Goal: Task Accomplishment & Management: Use online tool/utility

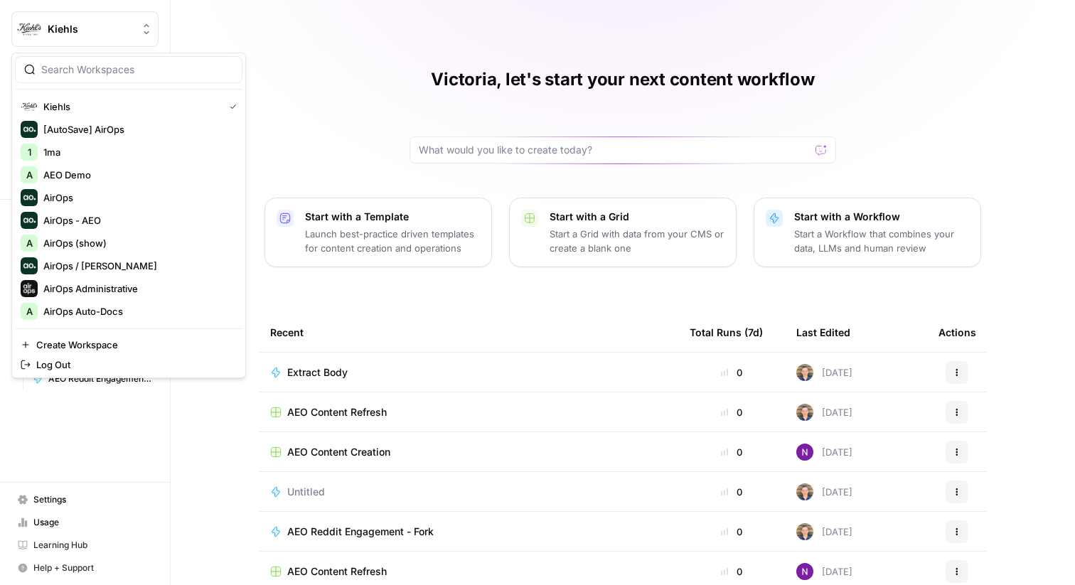
click at [91, 31] on span "Kiehls" at bounding box center [91, 29] width 86 height 14
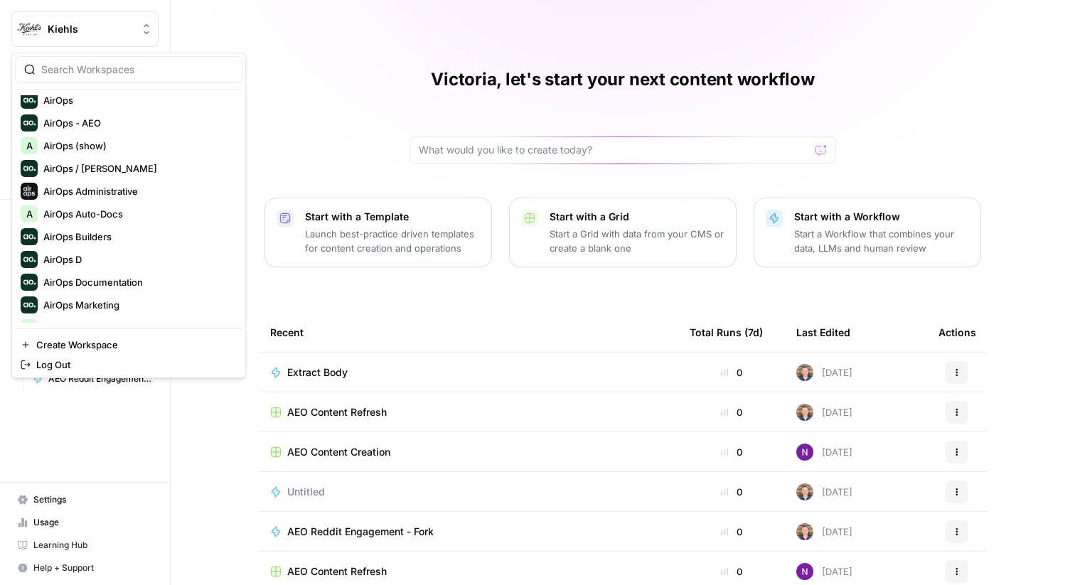
scroll to position [102, 0]
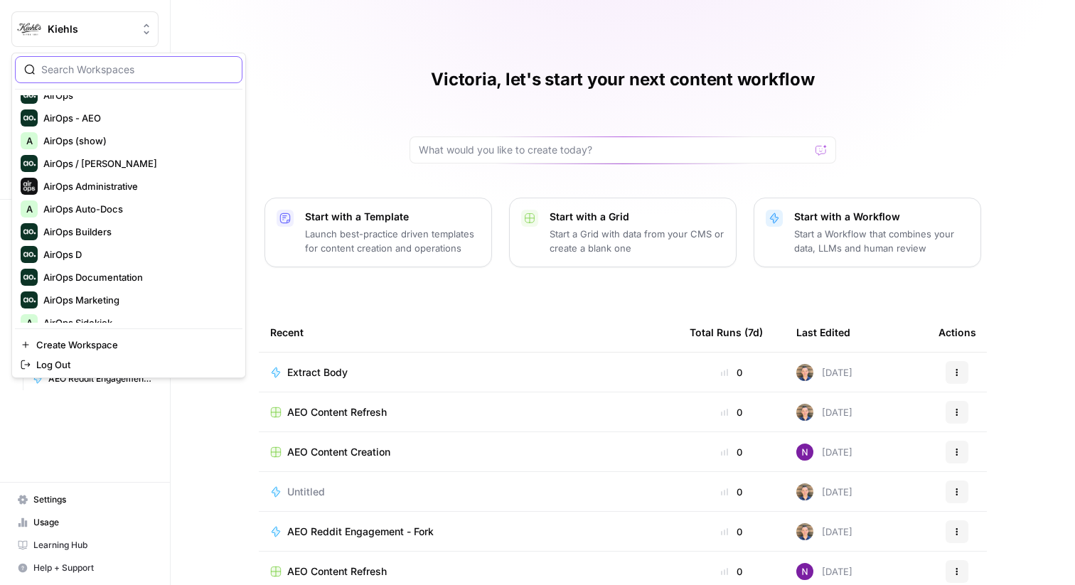
click at [87, 70] on input "search" at bounding box center [137, 70] width 192 height 14
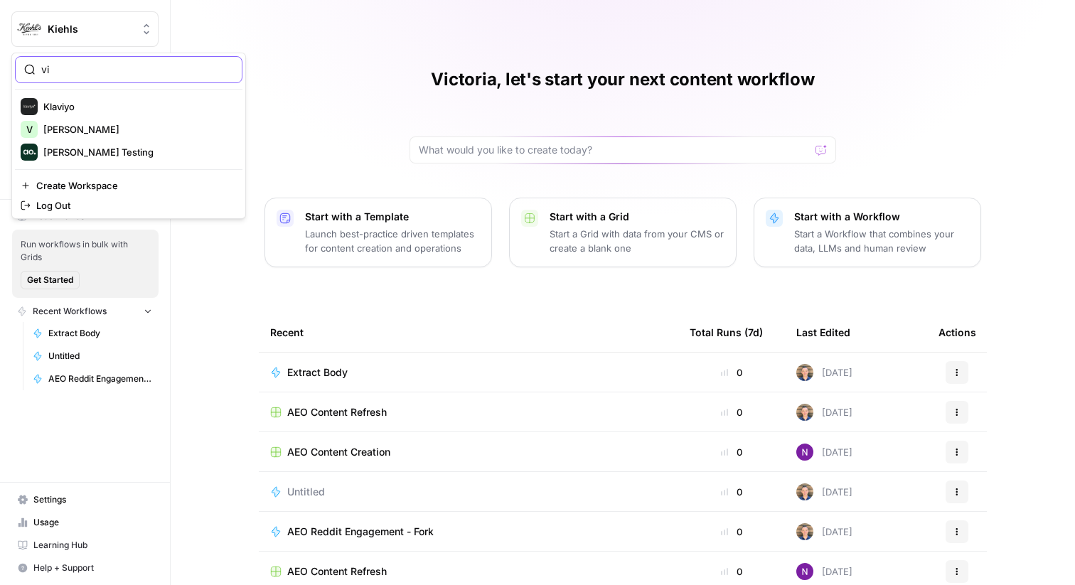
type input "vi"
click at [66, 149] on span "[PERSON_NAME] Testing" at bounding box center [137, 152] width 188 height 14
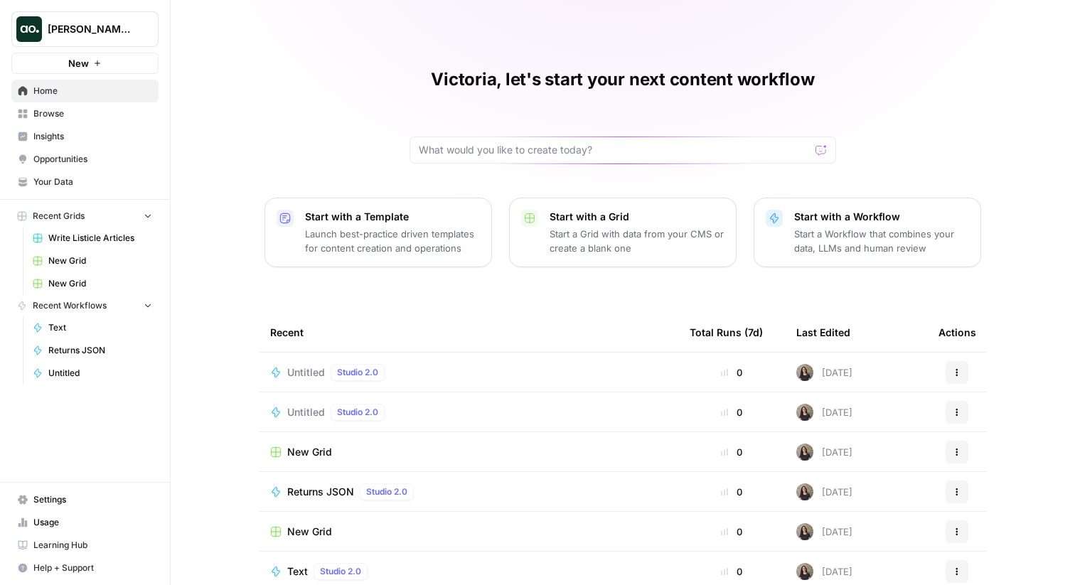
click at [520, 373] on div "Untitled Studio 2.0" at bounding box center [468, 372] width 397 height 17
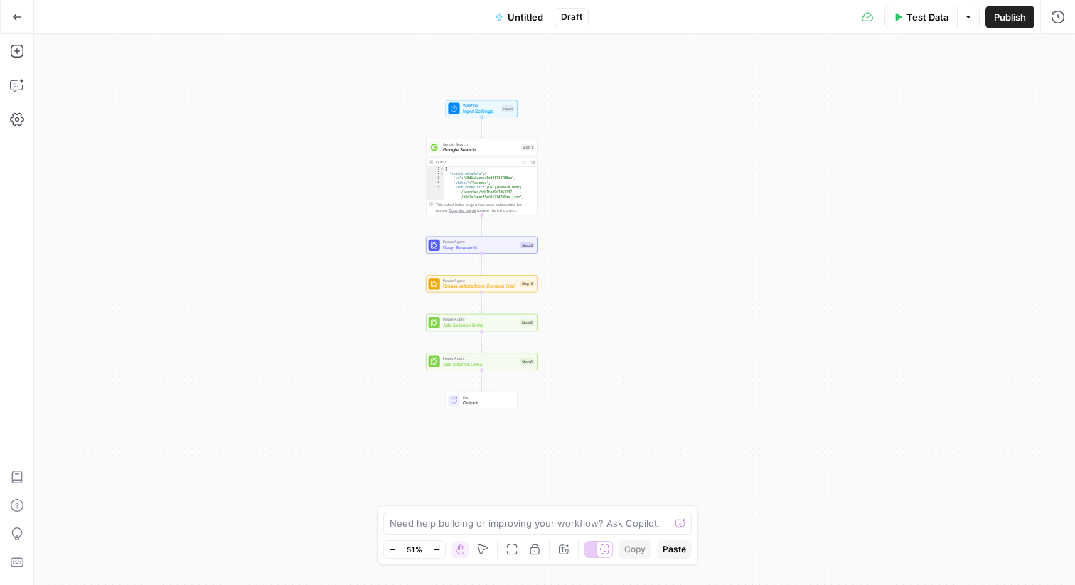
click at [477, 552] on icon "button" at bounding box center [482, 549] width 11 height 11
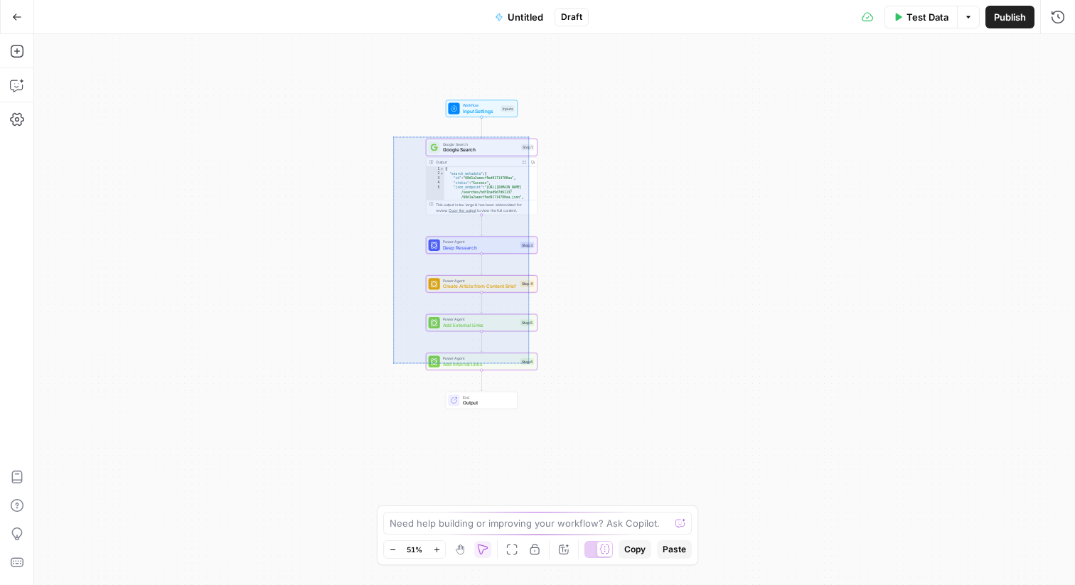
drag, startPoint x: 443, startPoint y: 147, endPoint x: 550, endPoint y: 372, distance: 248.9
click at [550, 372] on div "Workflow Input Settings Inputs Google Search Google Search Step 1 Output Expand…" at bounding box center [554, 309] width 1041 height 551
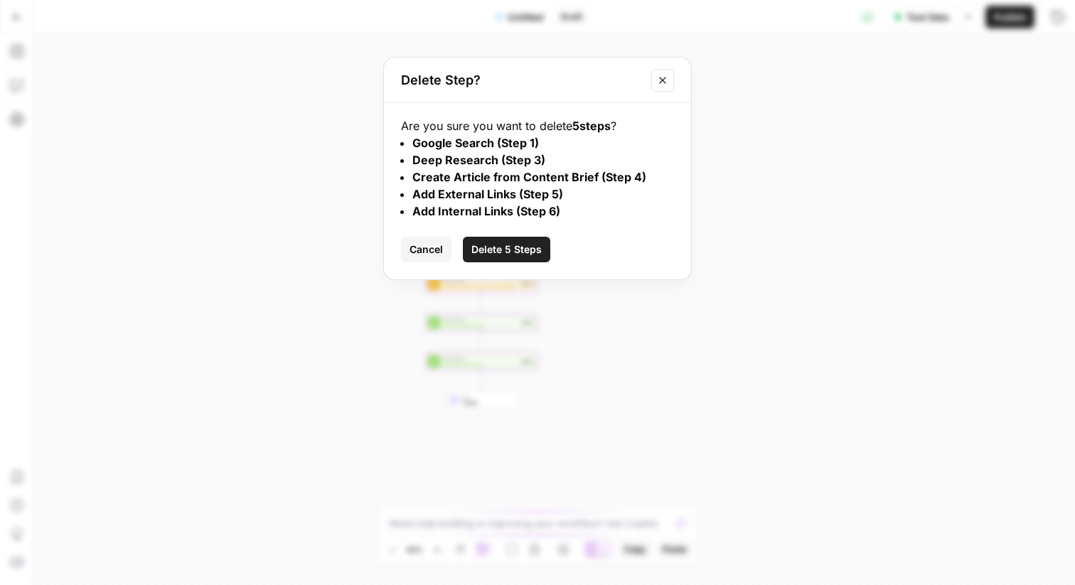
click button "Delete 5 Steps" at bounding box center [506, 250] width 87 height 26
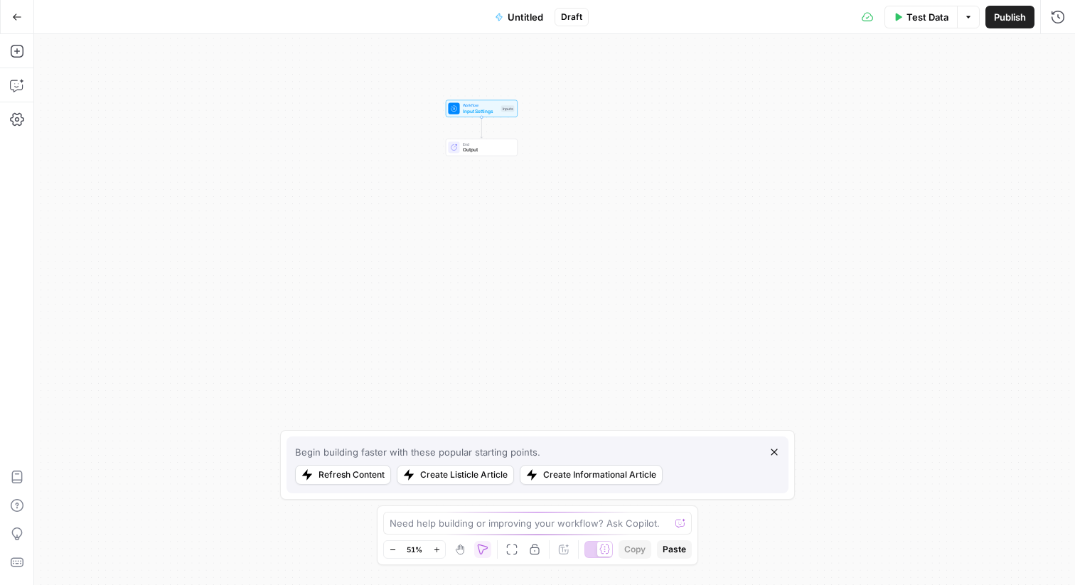
click at [466, 553] on icon "button" at bounding box center [459, 549] width 11 height 11
click at [17, 42] on button "Add Steps" at bounding box center [17, 51] width 23 height 23
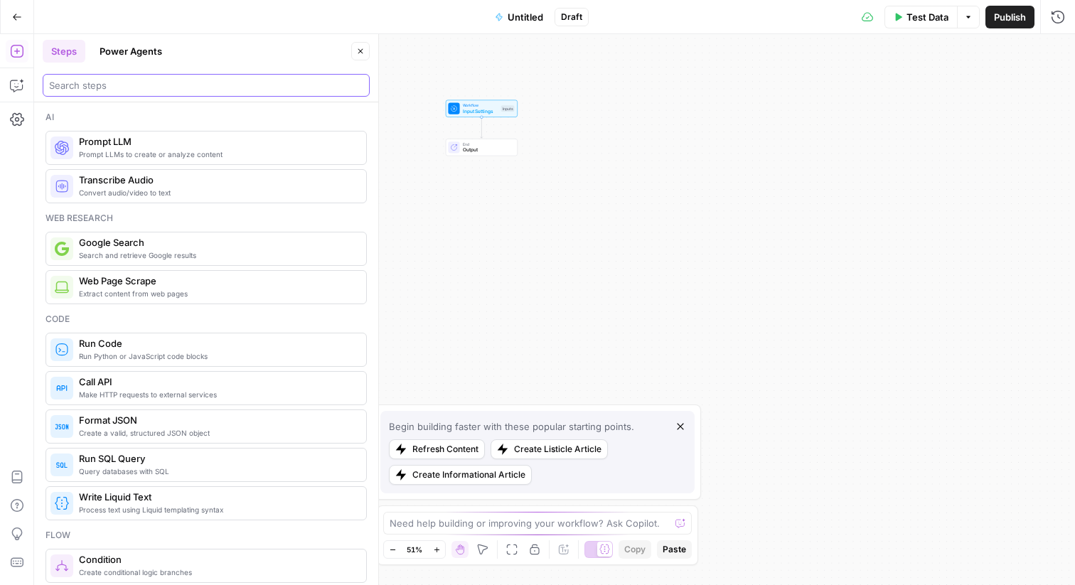
click at [132, 87] on input "search" at bounding box center [206, 85] width 314 height 14
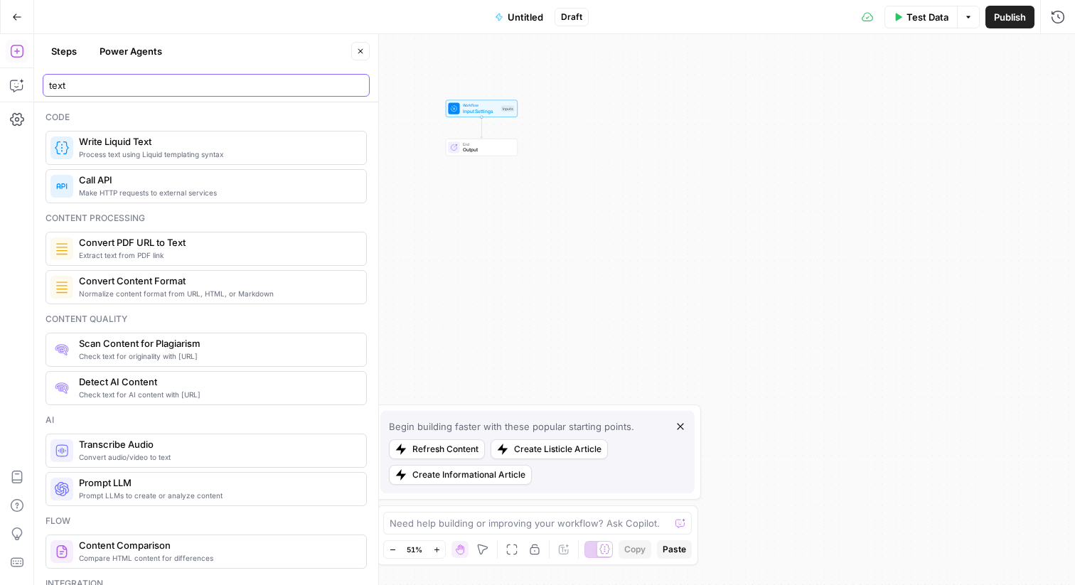
type input "text"
click at [125, 147] on span "Write Liquid Text" at bounding box center [217, 141] width 276 height 14
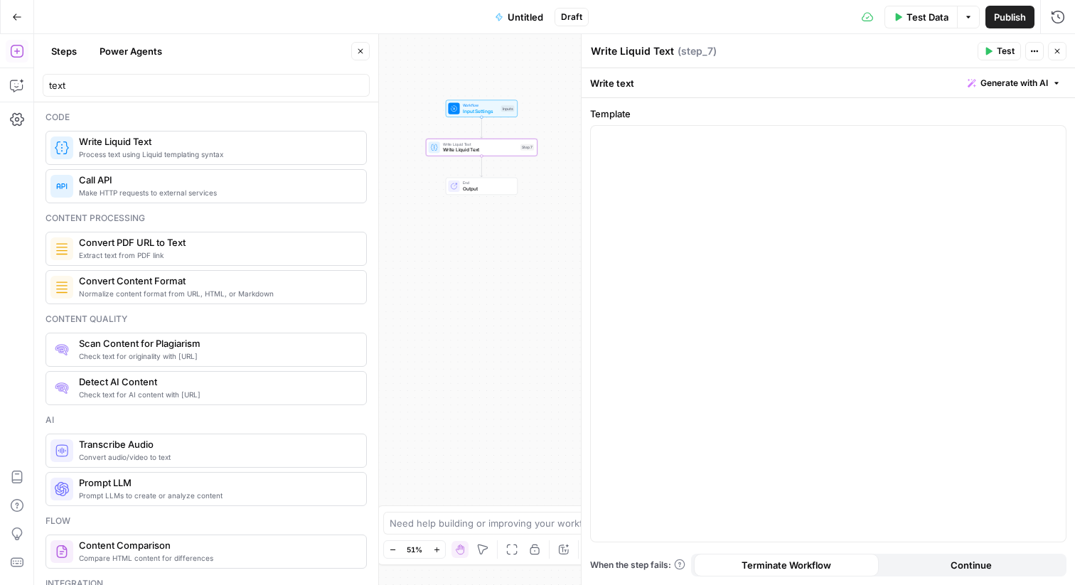
click at [122, 146] on span "Write Liquid Text" at bounding box center [217, 141] width 276 height 14
click at [1058, 49] on icon "button" at bounding box center [1057, 51] width 5 height 5
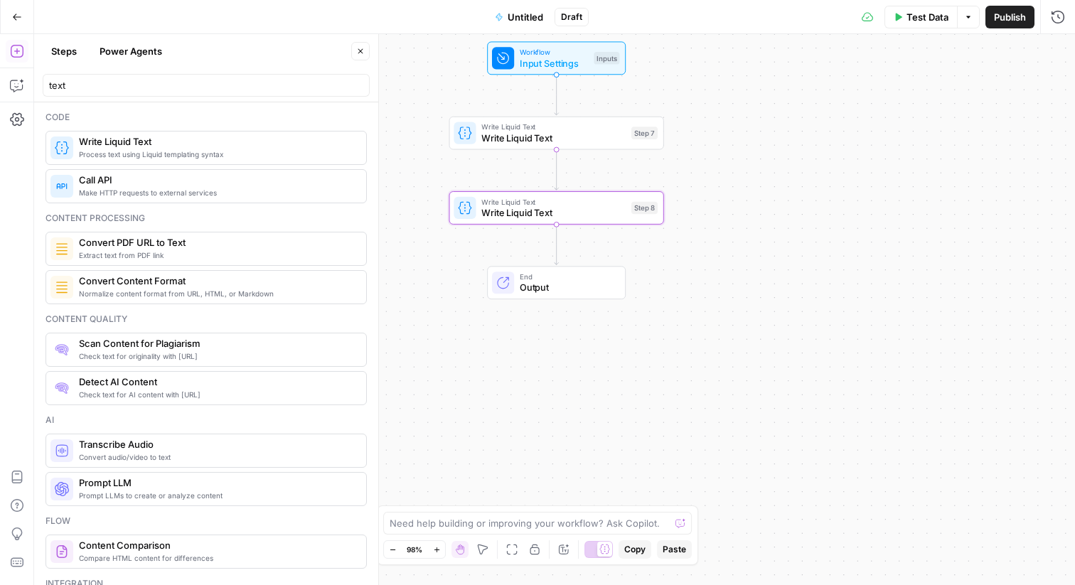
drag, startPoint x: 510, startPoint y: 163, endPoint x: 609, endPoint y: 159, distance: 98.9
click at [612, 161] on div "Workflow Input Settings Inputs Write Liquid Text Write Liquid Text Step 7 Write…" at bounding box center [554, 309] width 1041 height 551
click at [594, 134] on span "Write Liquid Text" at bounding box center [553, 136] width 144 height 14
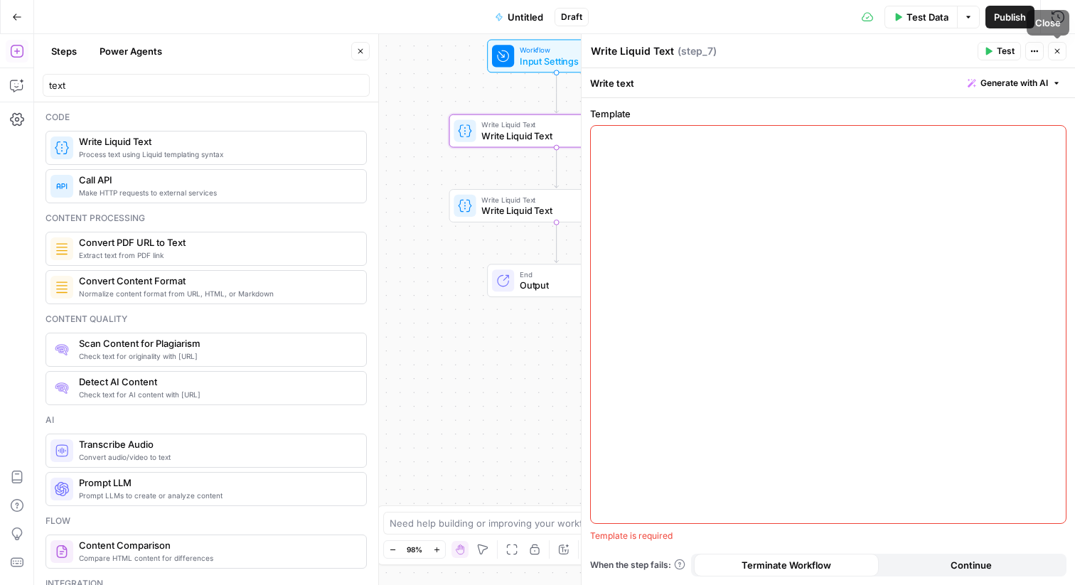
click at [860, 159] on div at bounding box center [828, 324] width 475 height 397
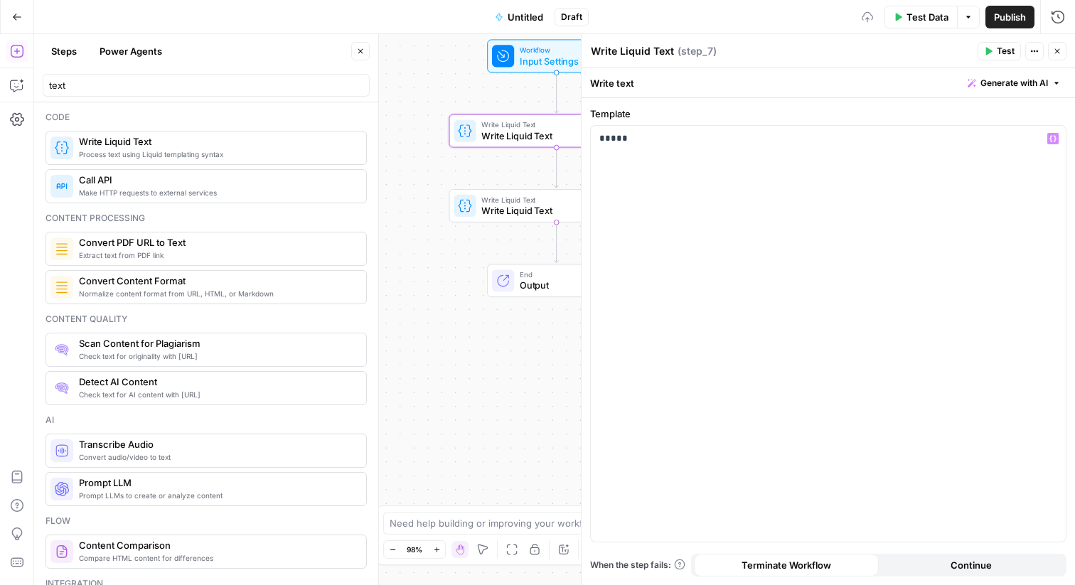
click at [1056, 48] on icon "button" at bounding box center [1057, 51] width 9 height 9
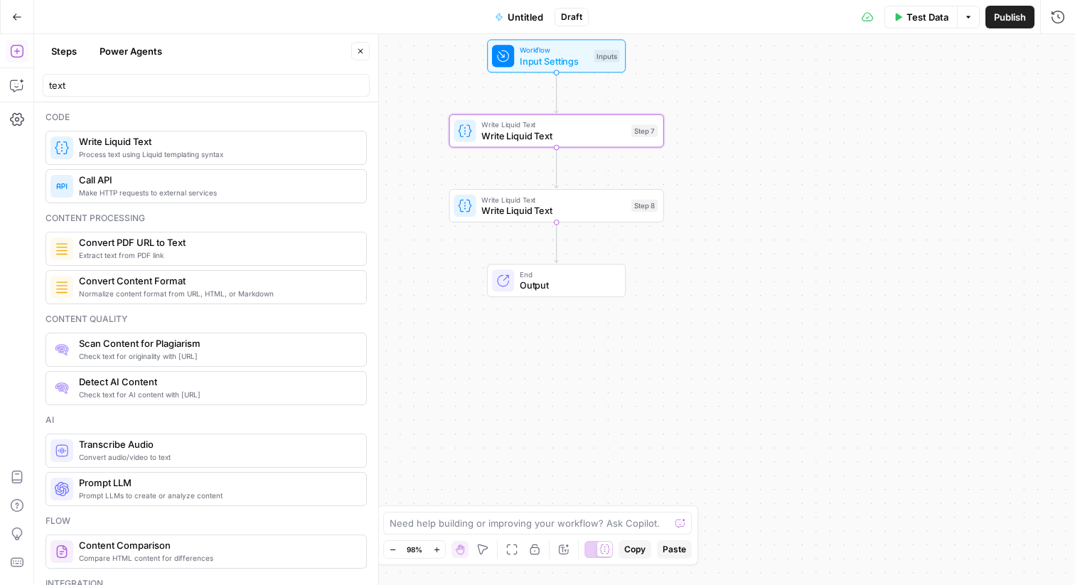
click at [478, 207] on div "Write Liquid Text Write Liquid Text Step 8 Copy step Delete step Add Note Test" at bounding box center [555, 205] width 204 height 23
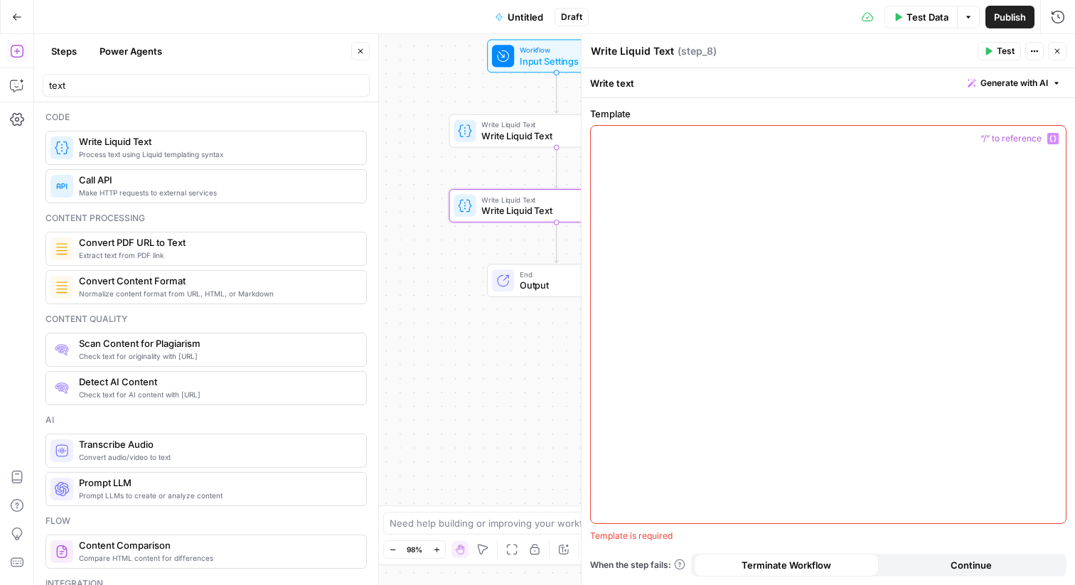
click at [771, 261] on div at bounding box center [828, 324] width 475 height 397
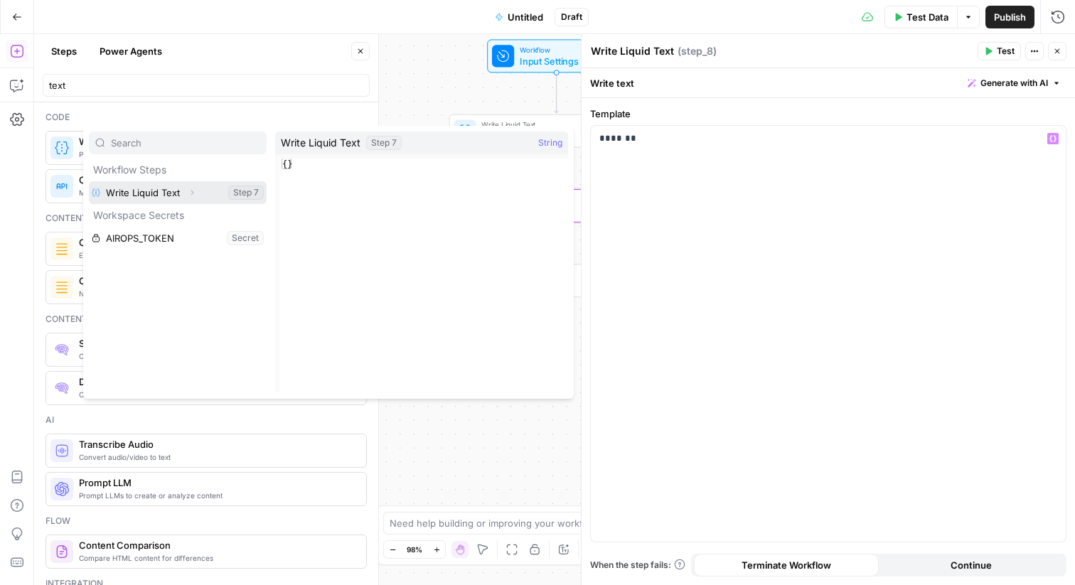
click at [150, 190] on button "Select variable Write Liquid Text" at bounding box center [178, 192] width 178 height 23
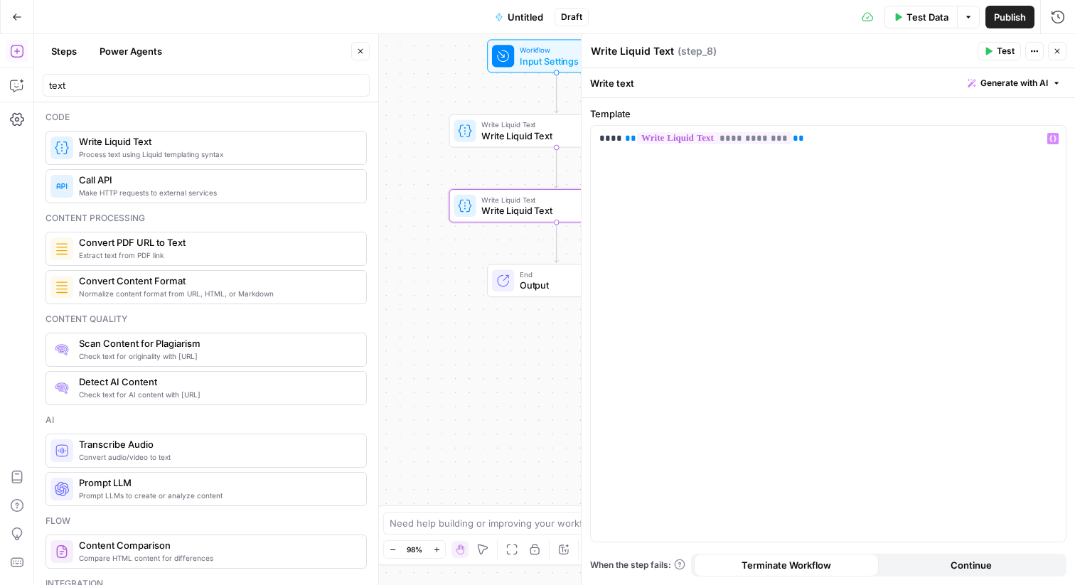
click at [1060, 49] on icon "button" at bounding box center [1057, 51] width 9 height 9
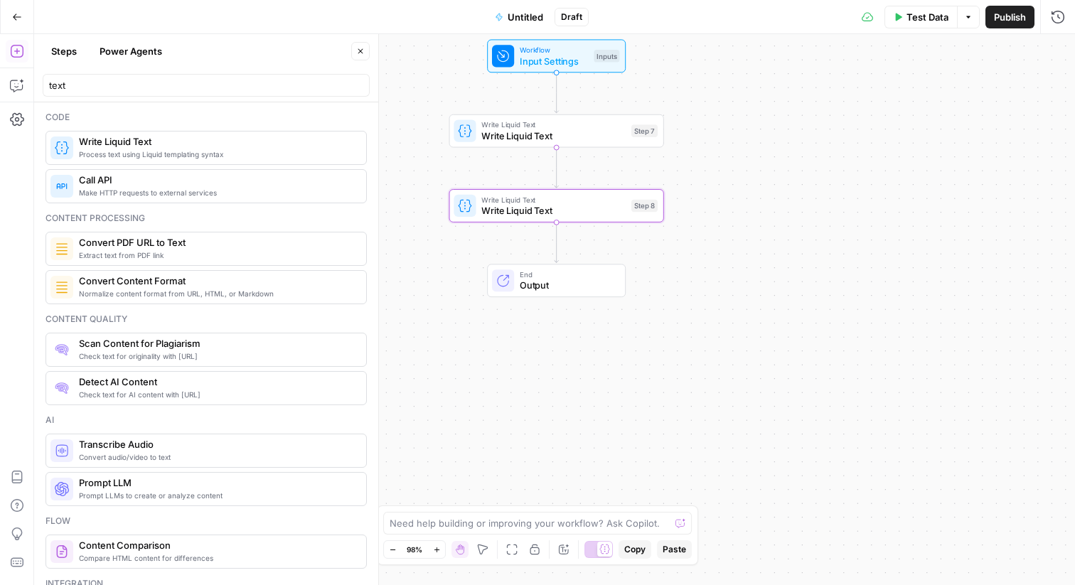
click at [362, 50] on icon "button" at bounding box center [360, 51] width 9 height 9
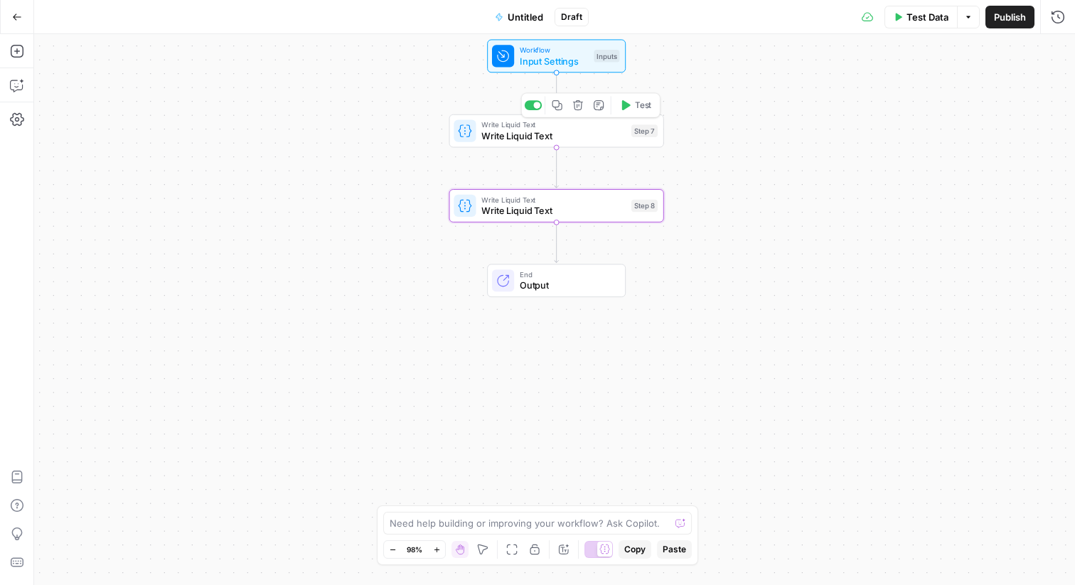
click at [576, 109] on icon "button" at bounding box center [578, 105] width 10 height 10
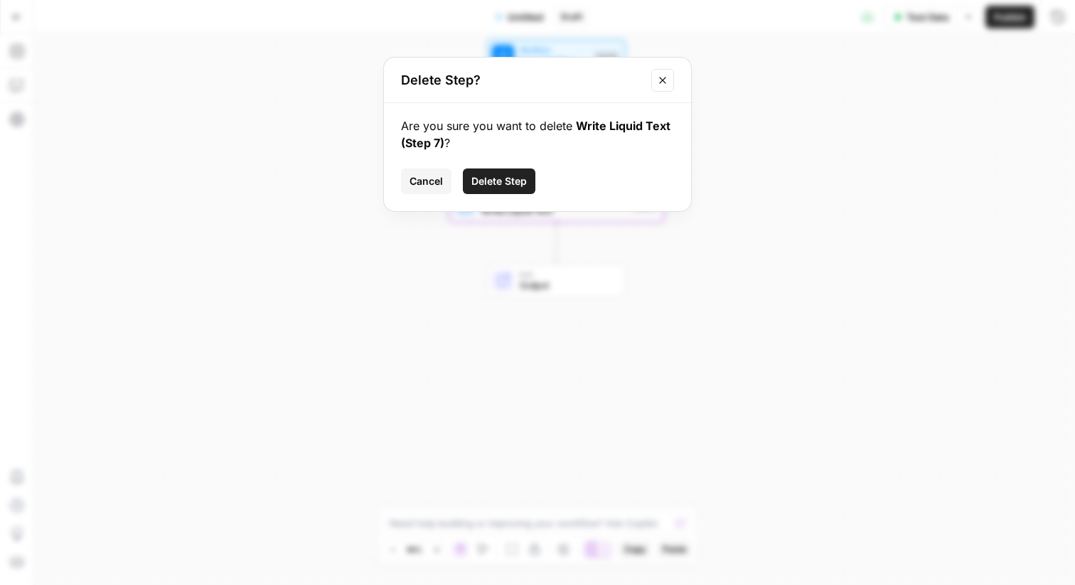
click at [508, 182] on span "Delete Step" at bounding box center [498, 181] width 55 height 14
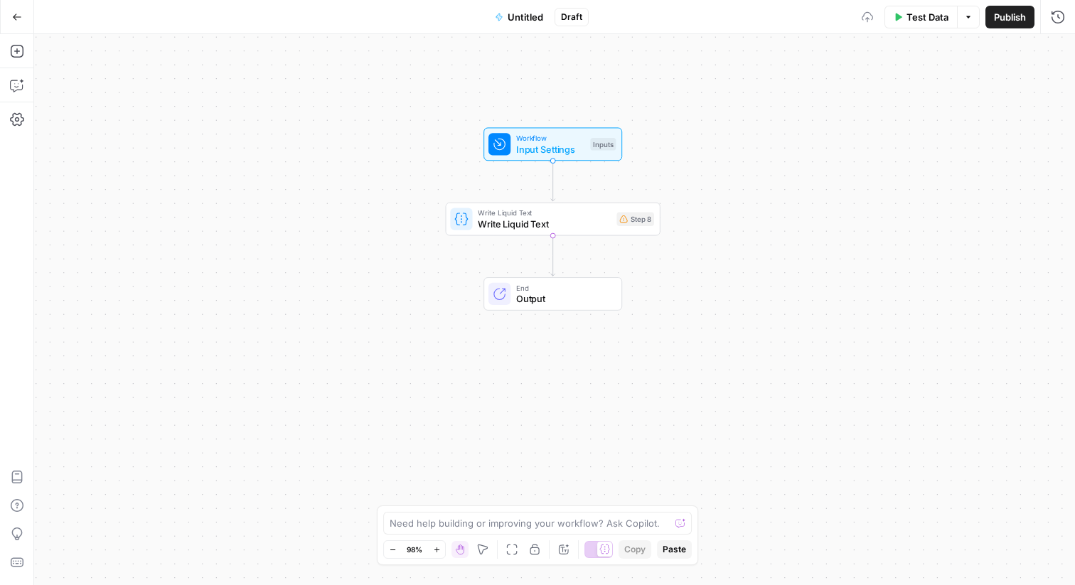
drag, startPoint x: 397, startPoint y: 136, endPoint x: 390, endPoint y: 225, distance: 89.8
click at [390, 225] on div "Workflow Input Settings Inputs Write Liquid Text Write Liquid Text Step 8 End O…" at bounding box center [554, 309] width 1041 height 551
click at [630, 196] on span "Test" at bounding box center [636, 194] width 16 height 13
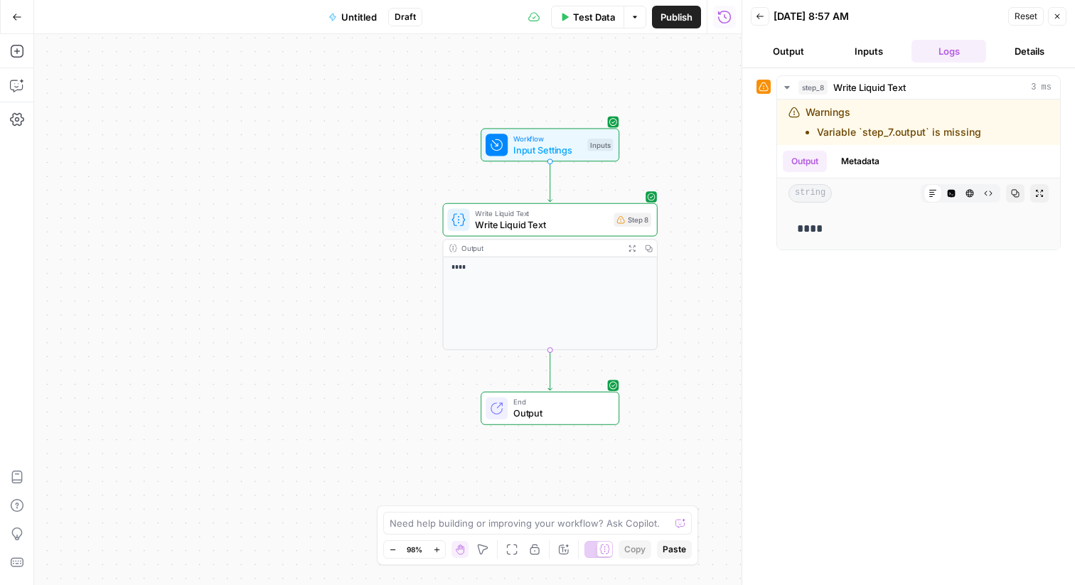
click at [1057, 15] on icon "button" at bounding box center [1057, 16] width 9 height 9
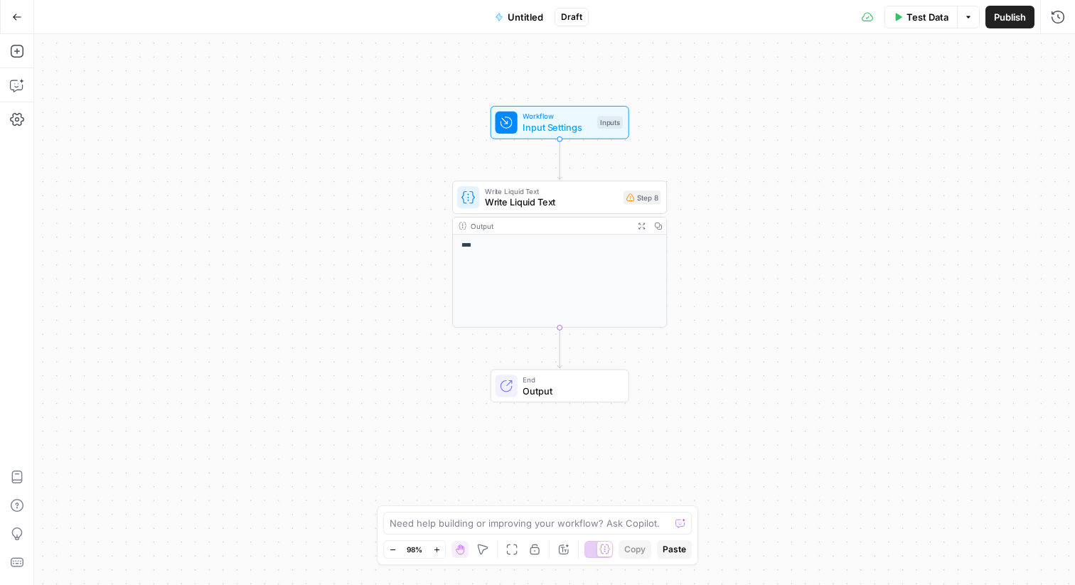
click at [219, 157] on div "Workflow Input Settings Inputs Write Liquid Text Write Liquid Text Step 8 Outpu…" at bounding box center [554, 309] width 1041 height 551
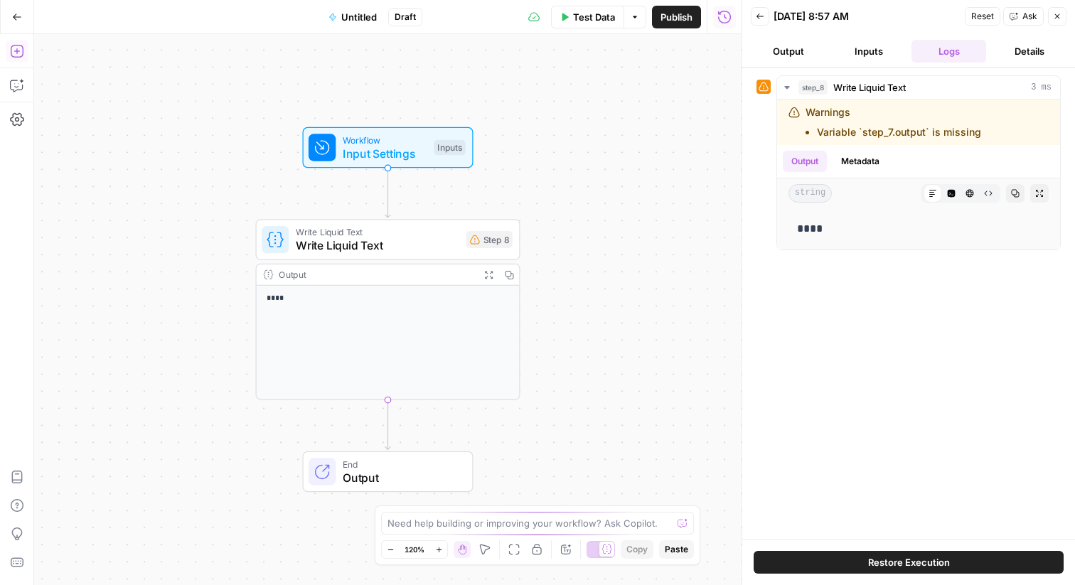
click at [14, 50] on icon "button" at bounding box center [17, 51] width 14 height 14
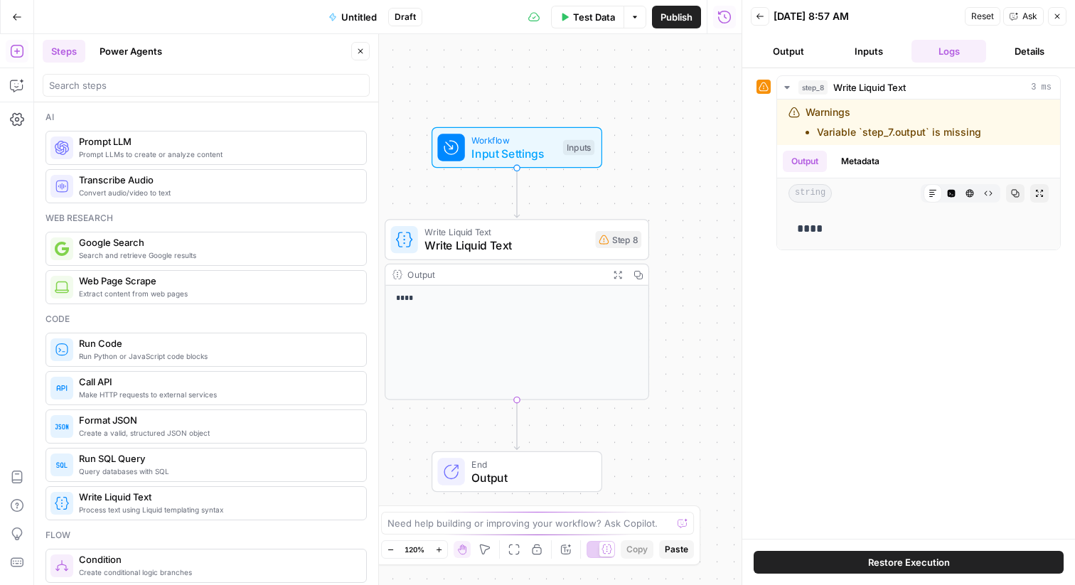
click at [129, 77] on div at bounding box center [206, 85] width 327 height 23
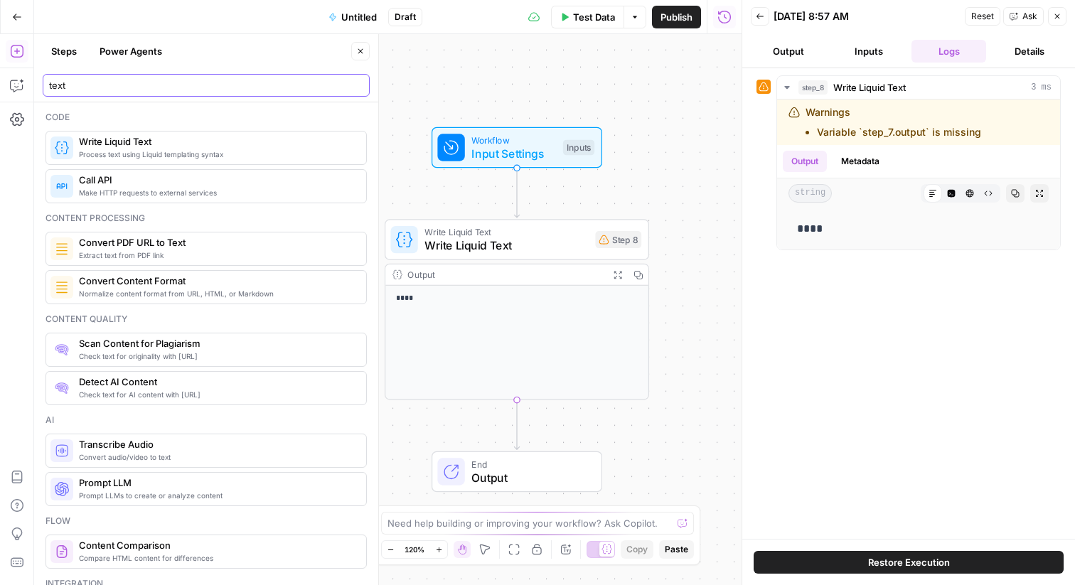
type input "text"
click at [130, 149] on span "Process text using Liquid templating syntax" at bounding box center [217, 154] width 276 height 11
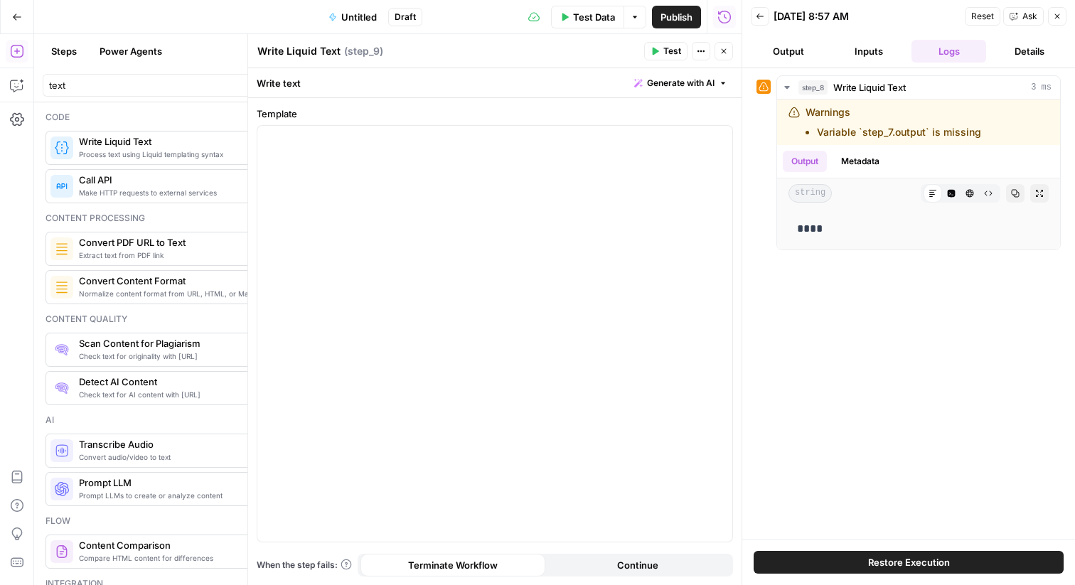
click at [725, 53] on icon "button" at bounding box center [723, 51] width 9 height 9
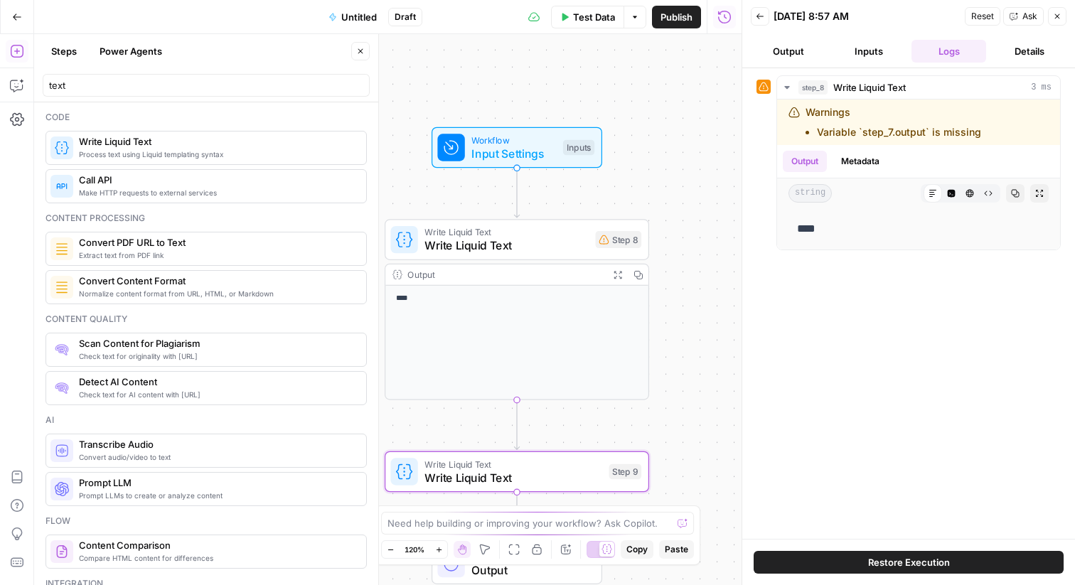
click at [1053, 19] on icon "button" at bounding box center [1057, 16] width 9 height 9
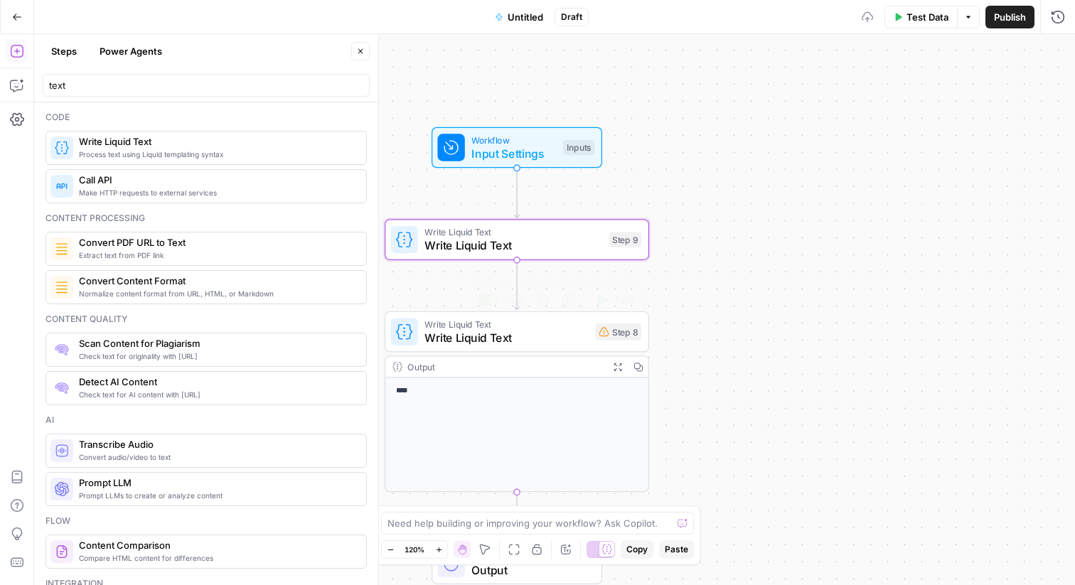
click at [542, 336] on span "Write Liquid Text" at bounding box center [505, 337] width 163 height 17
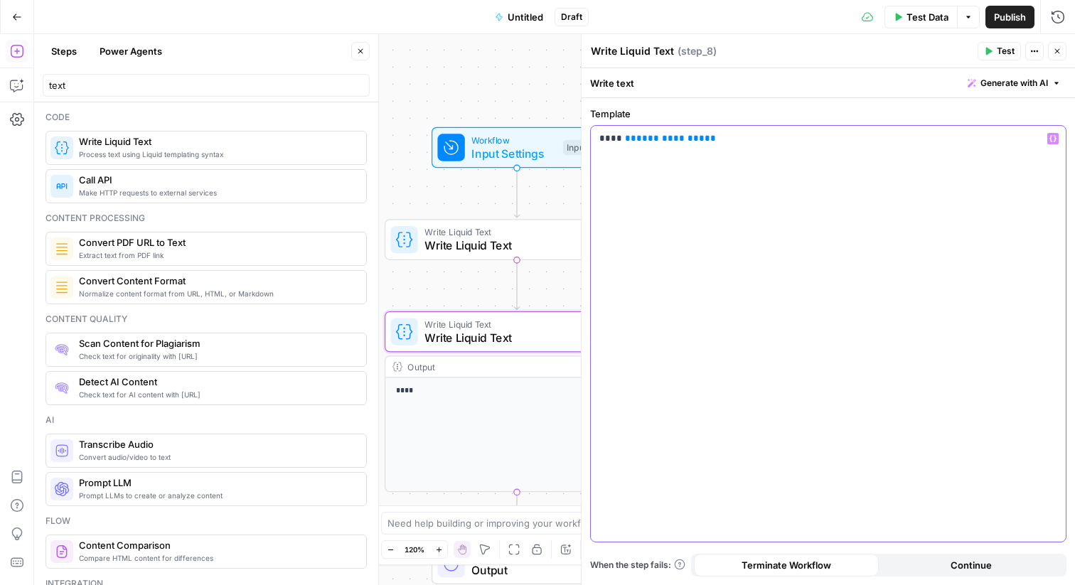
click at [656, 141] on span "**********" at bounding box center [670, 138] width 68 height 9
click at [1058, 55] on icon "button" at bounding box center [1057, 51] width 9 height 9
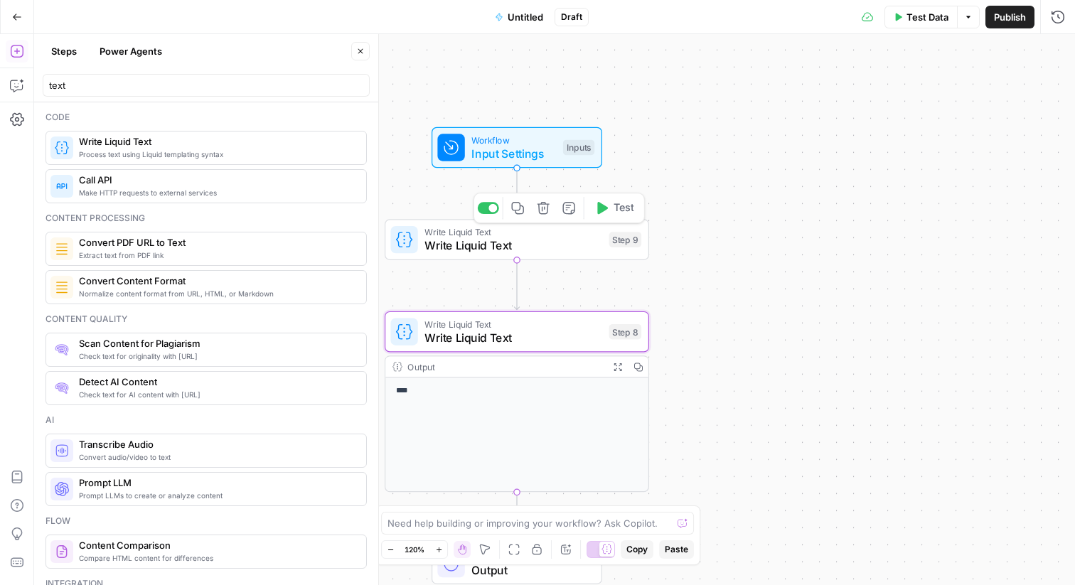
click at [492, 212] on div at bounding box center [488, 208] width 21 height 12
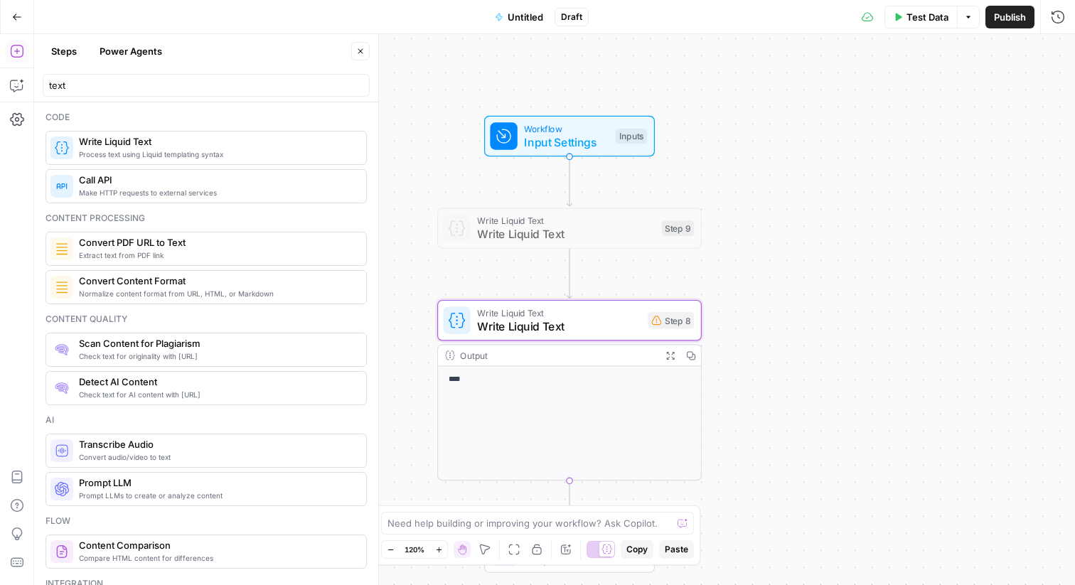
drag, startPoint x: 662, startPoint y: 165, endPoint x: 714, endPoint y: 147, distance: 54.8
click at [714, 148] on div "Workflow Input Settings Inputs Write Liquid Text Write Liquid Text Step 9 Write…" at bounding box center [554, 309] width 1041 height 551
